Goal: Information Seeking & Learning: Learn about a topic

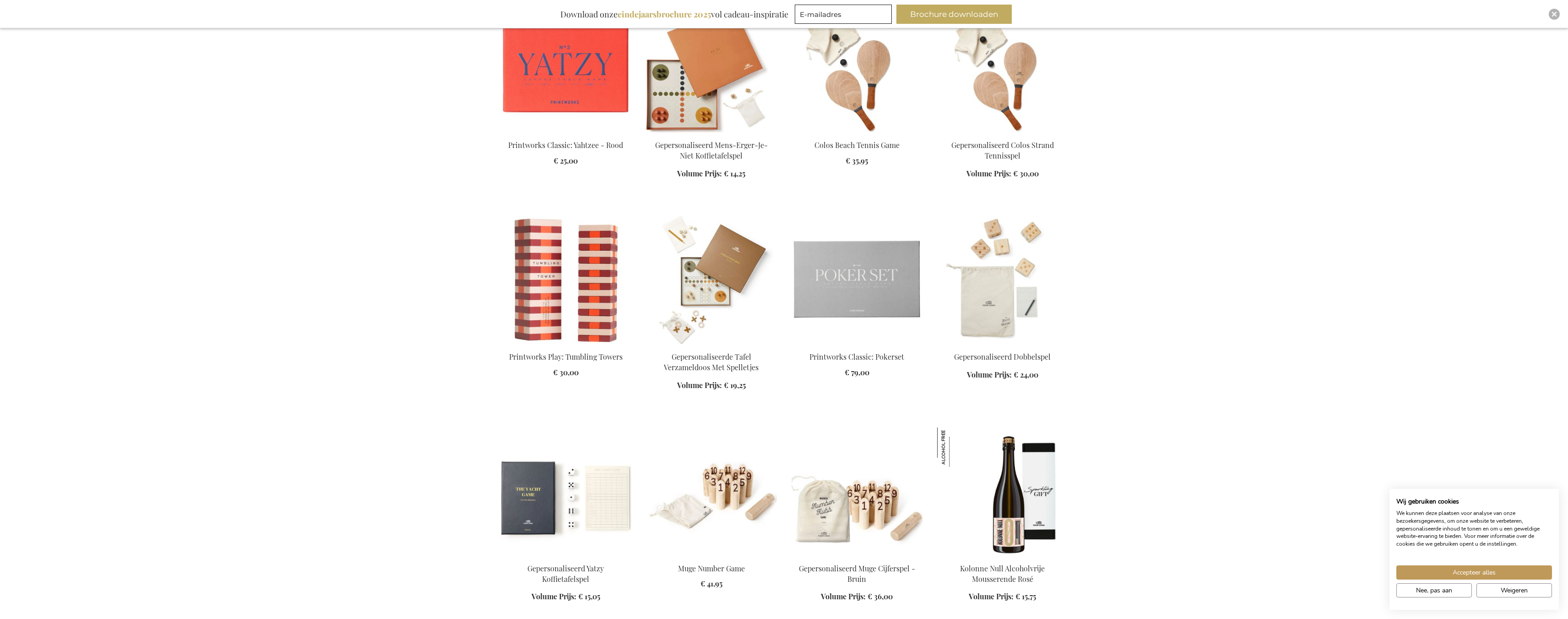
scroll to position [596, 0]
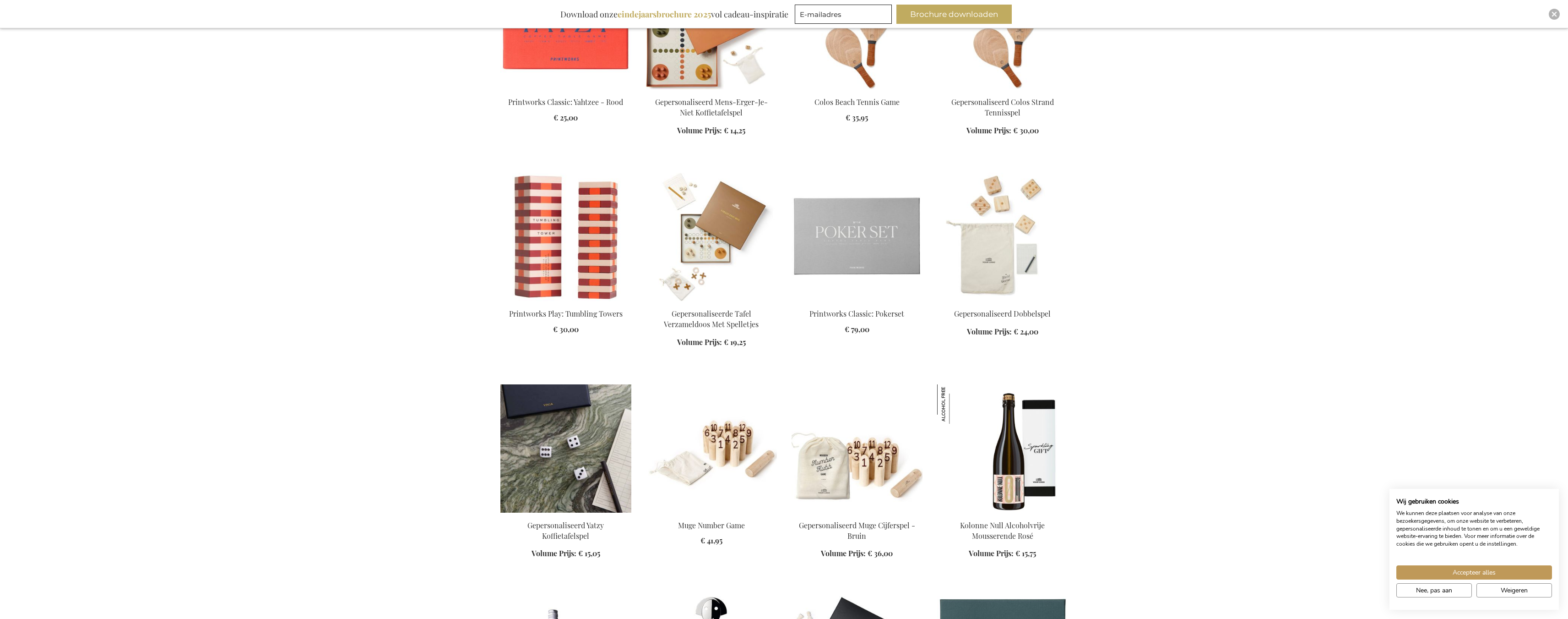
click at [505, 448] on img at bounding box center [566, 448] width 131 height 128
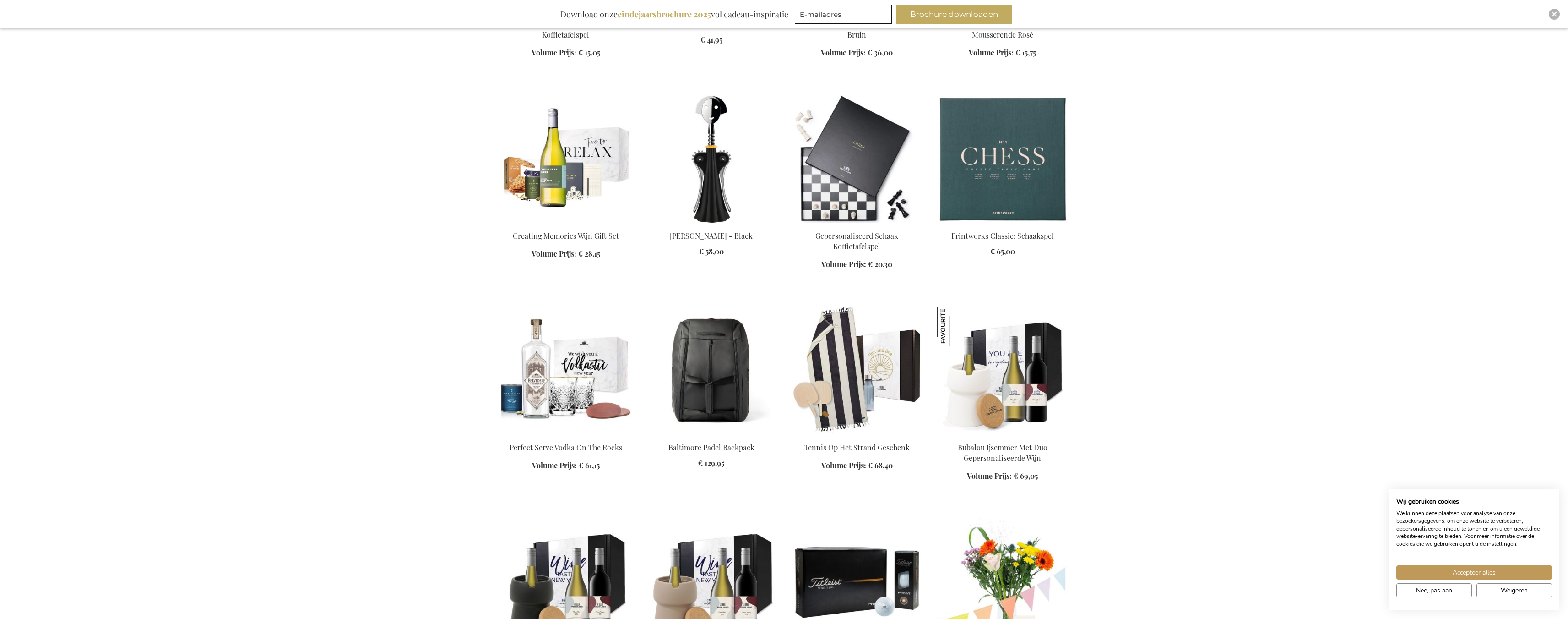
scroll to position [523, 0]
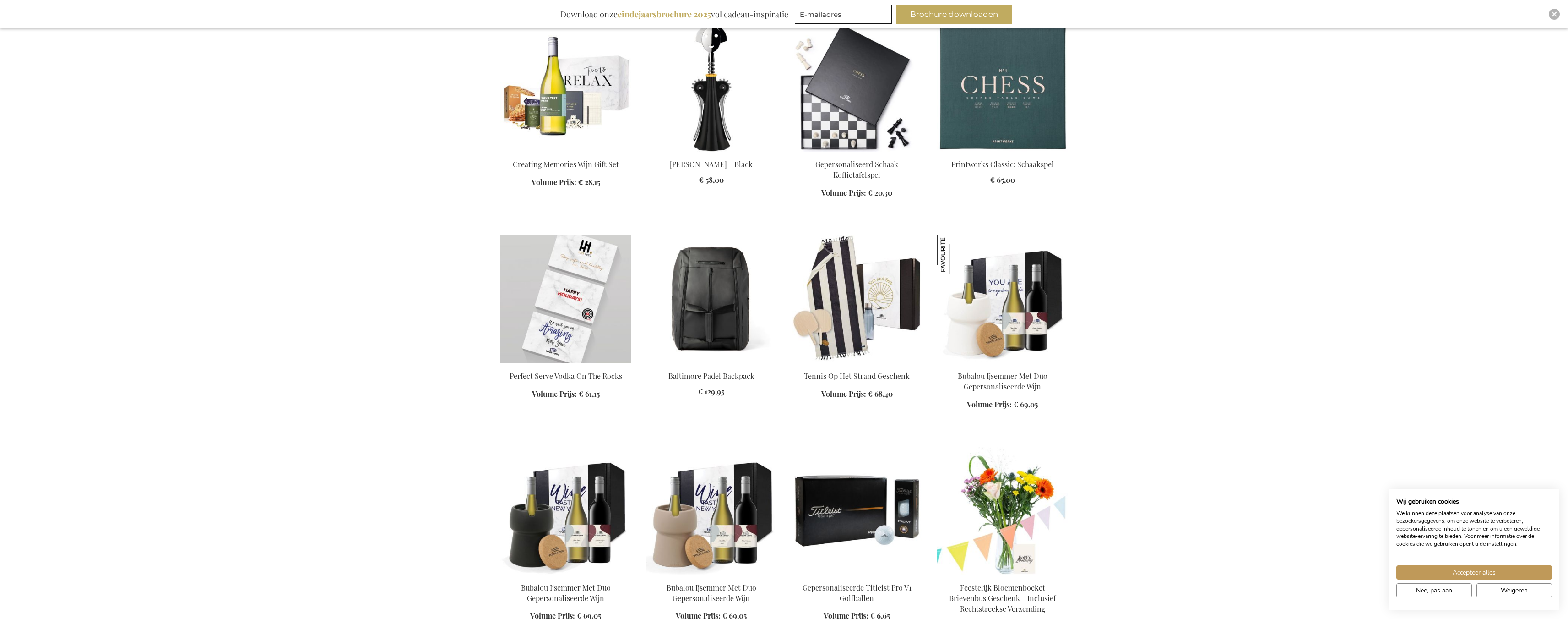
click at [546, 282] on img at bounding box center [566, 299] width 131 height 128
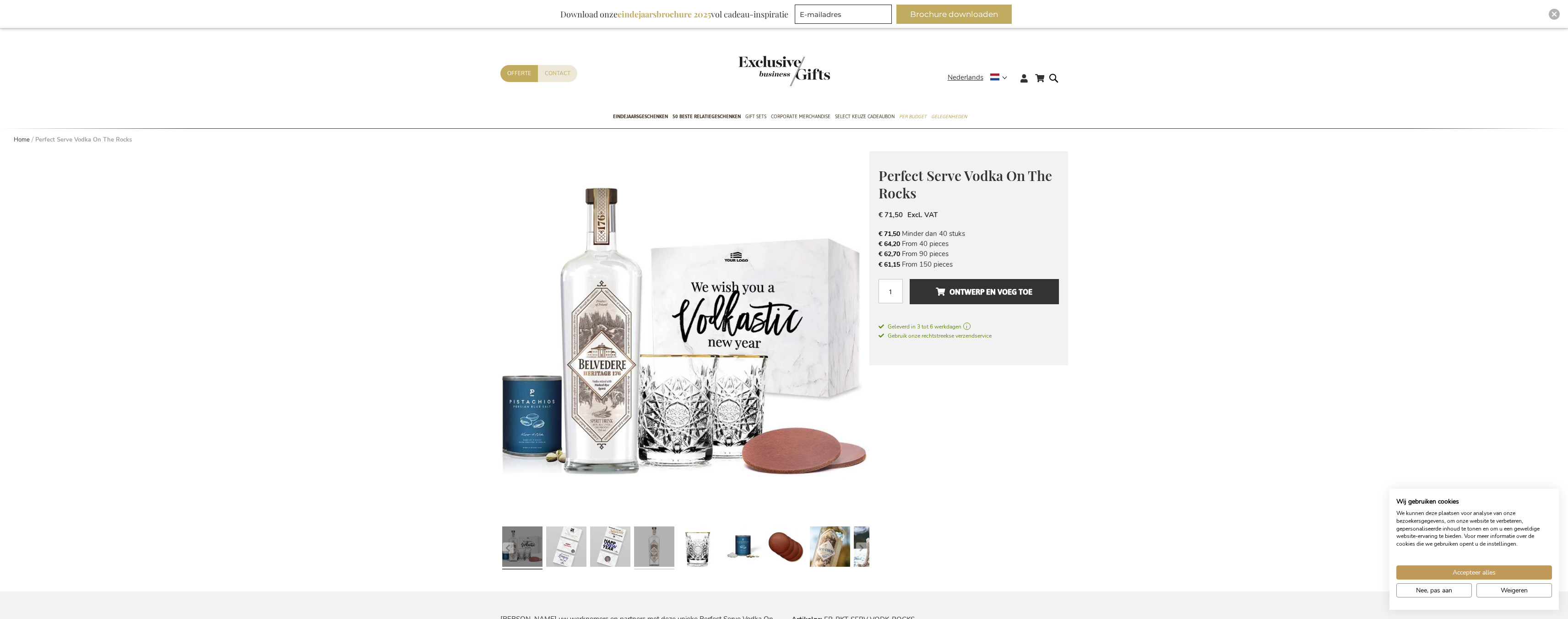
click at [672, 537] on link at bounding box center [654, 548] width 40 height 50
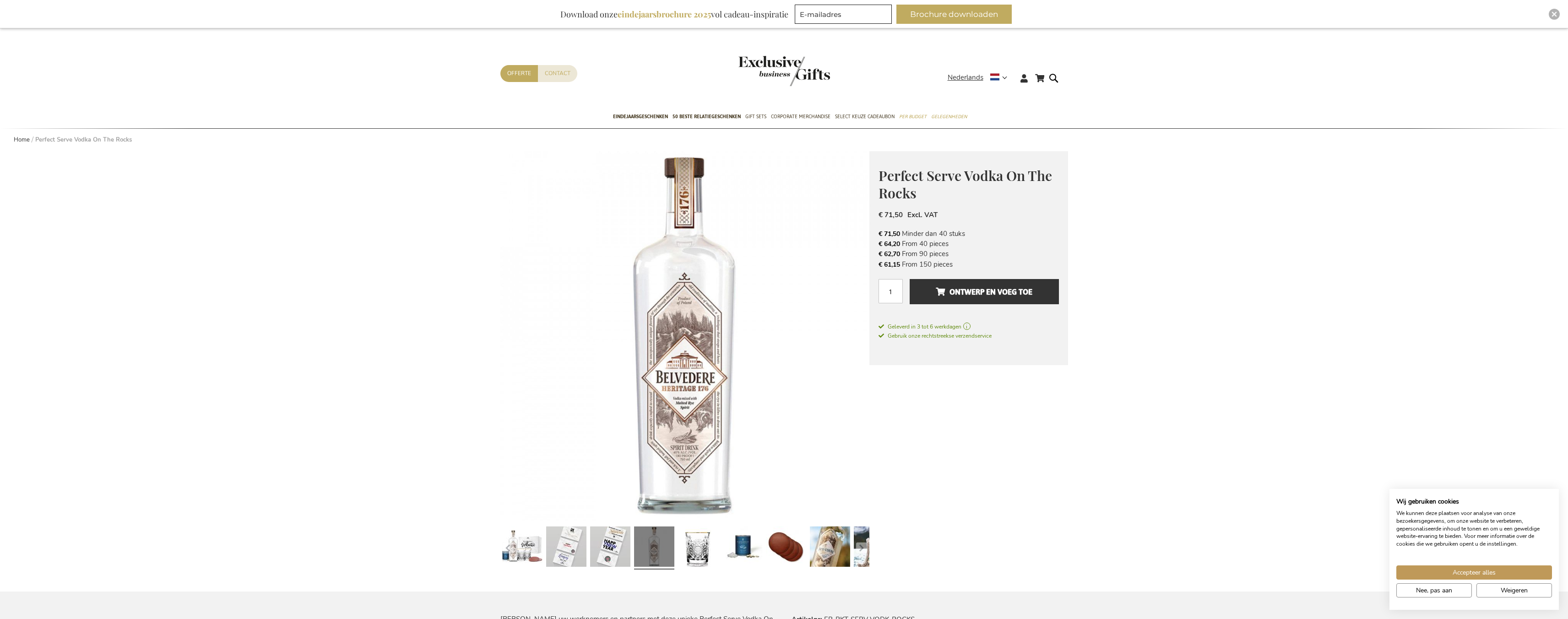
click at [720, 526] on div at bounding box center [698, 548] width 44 height 50
click at [724, 536] on link at bounding box center [742, 548] width 40 height 50
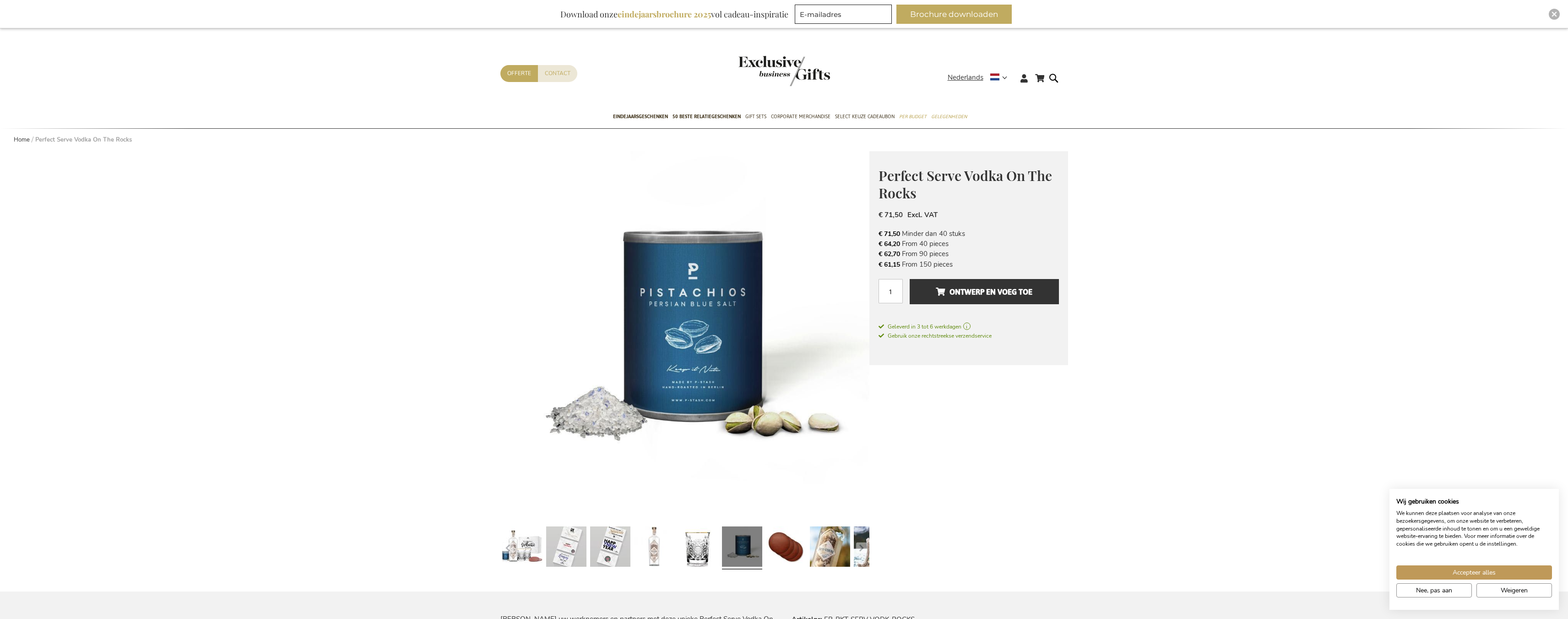
click at [764, 540] on div at bounding box center [786, 548] width 44 height 50
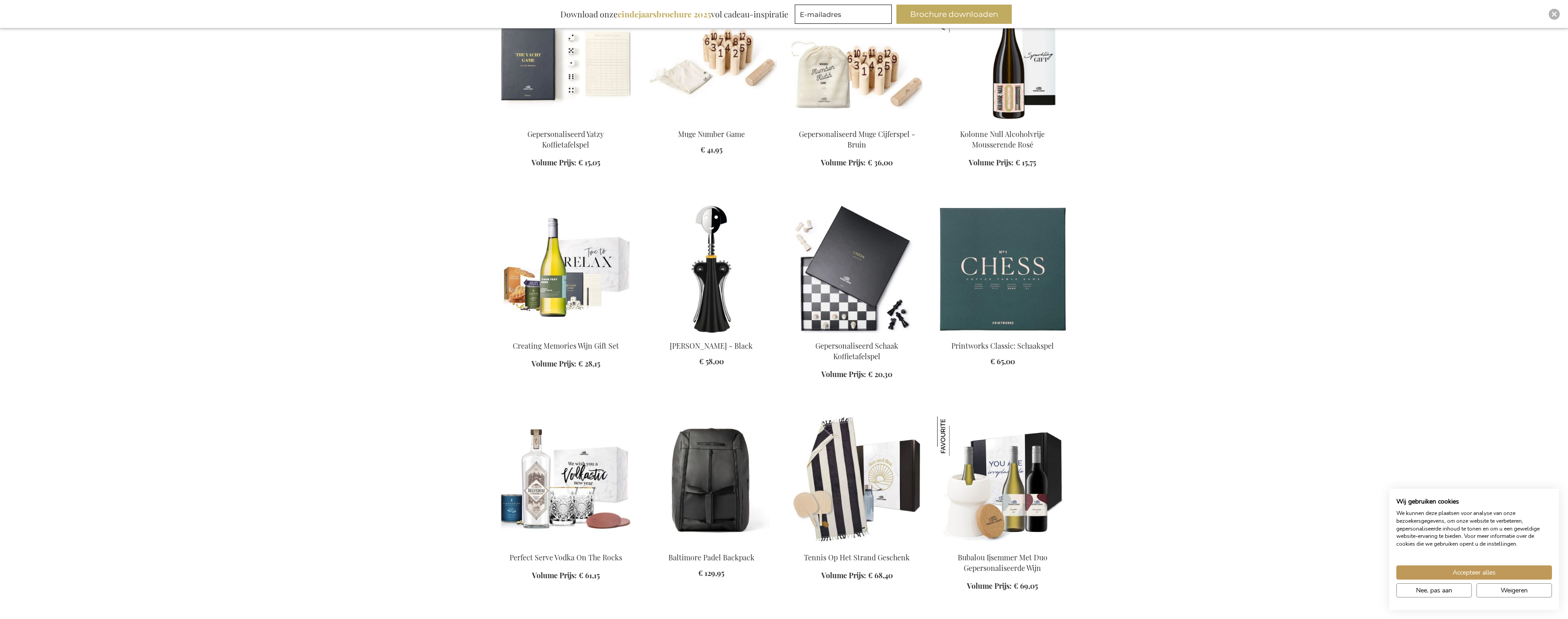
scroll to position [367, 0]
